Goal: Task Accomplishment & Management: Manage account settings

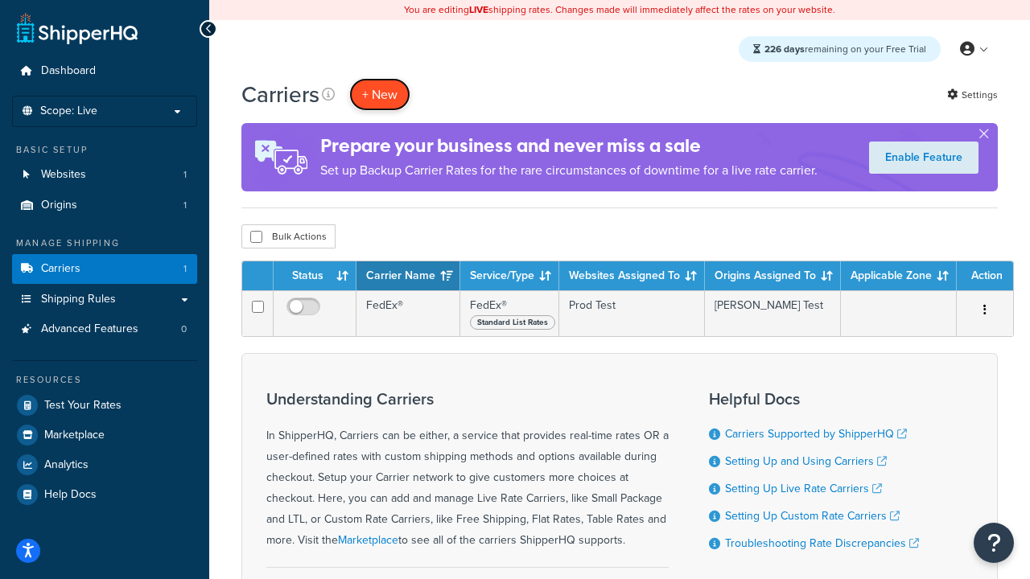
click at [380, 94] on button "+ New" at bounding box center [379, 94] width 61 height 33
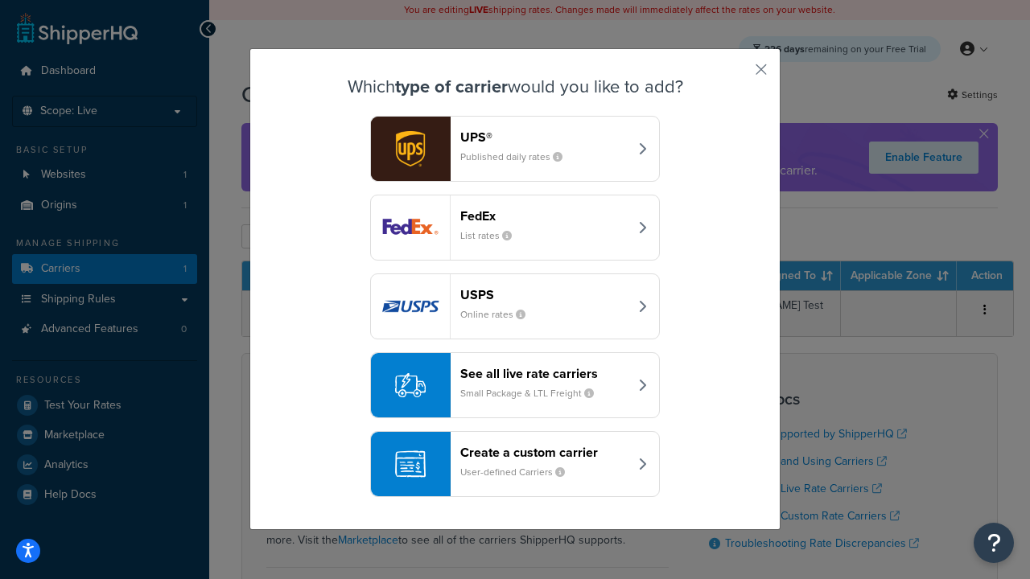
click at [544, 216] on header "FedEx" at bounding box center [544, 215] width 168 height 15
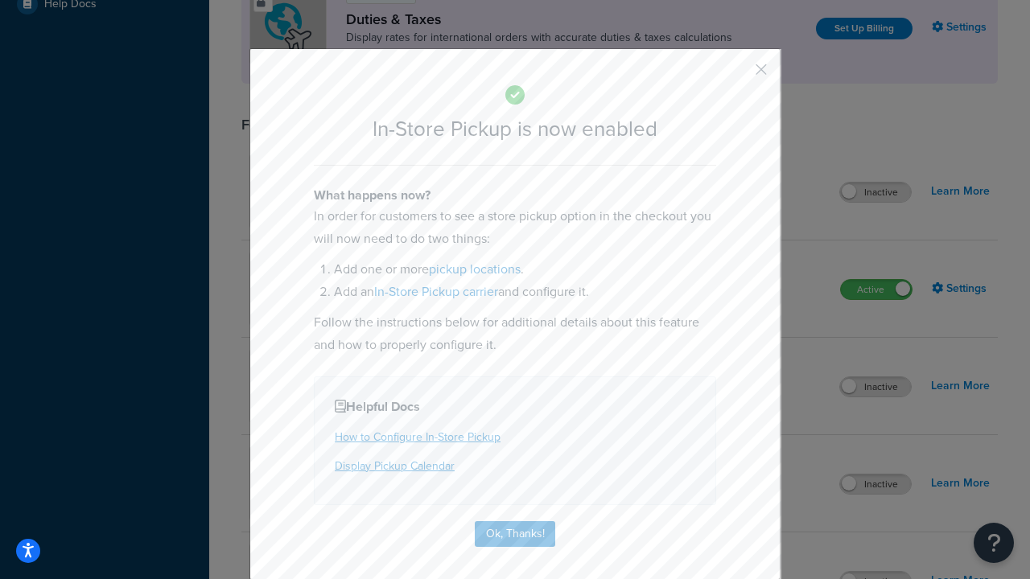
click at [737, 75] on button "button" at bounding box center [737, 75] width 4 height 4
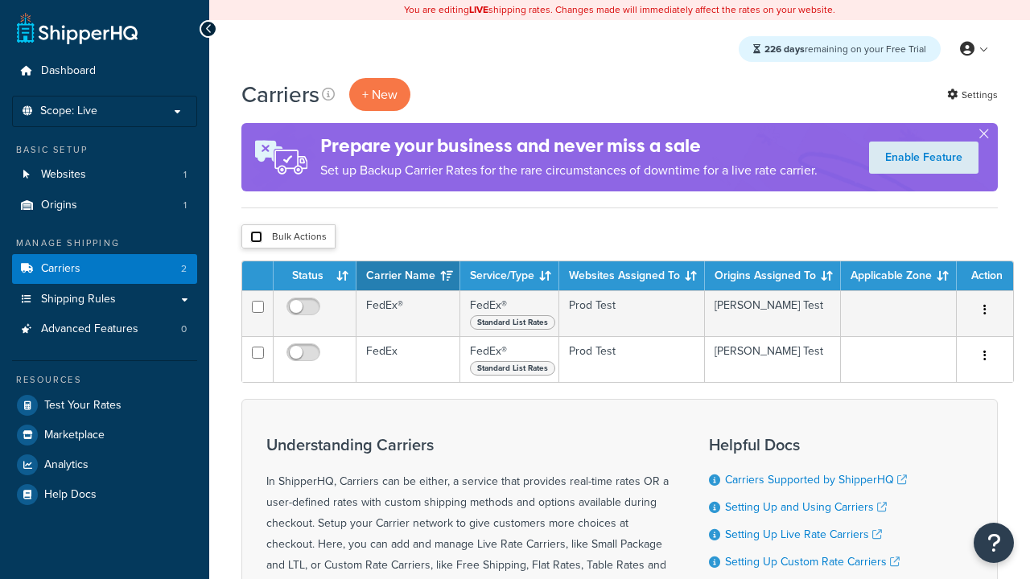
click at [256, 237] on input "checkbox" at bounding box center [256, 237] width 12 height 12
checkbox input "true"
click at [0, 0] on button "Delete" at bounding box center [0, 0] width 0 height 0
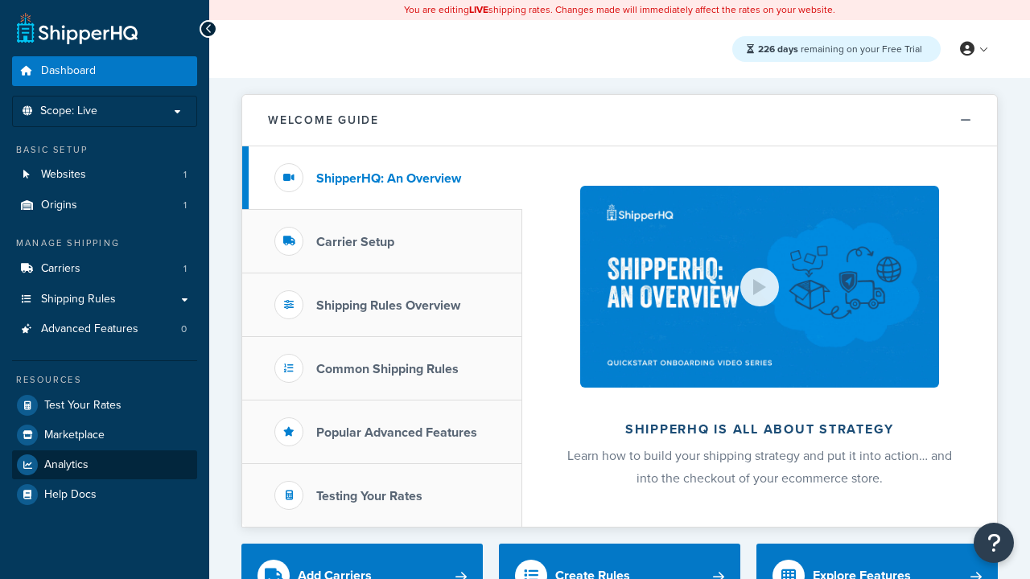
click at [66, 464] on span "Analytics" at bounding box center [66, 466] width 44 height 14
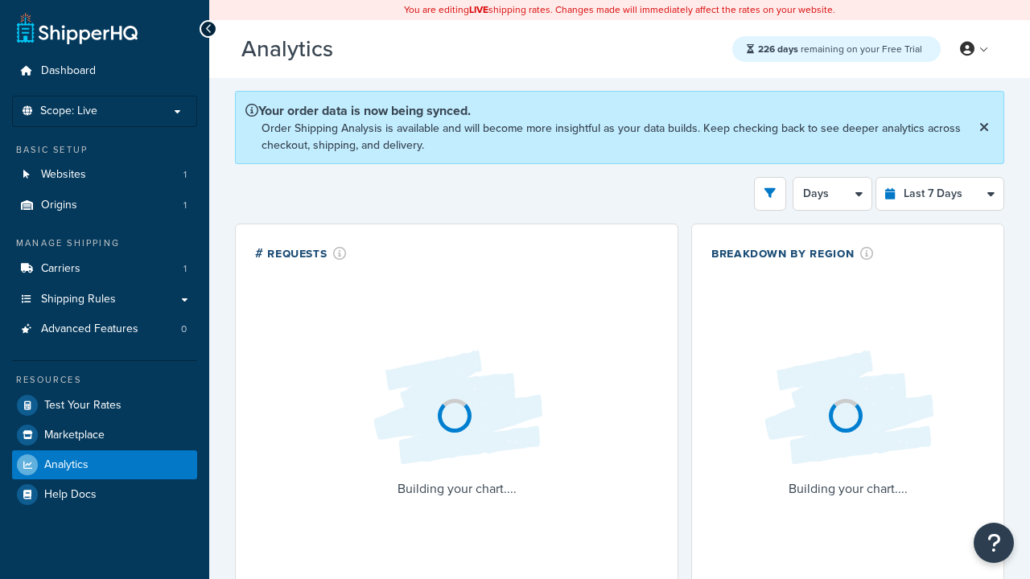
select select "last_7_days"
